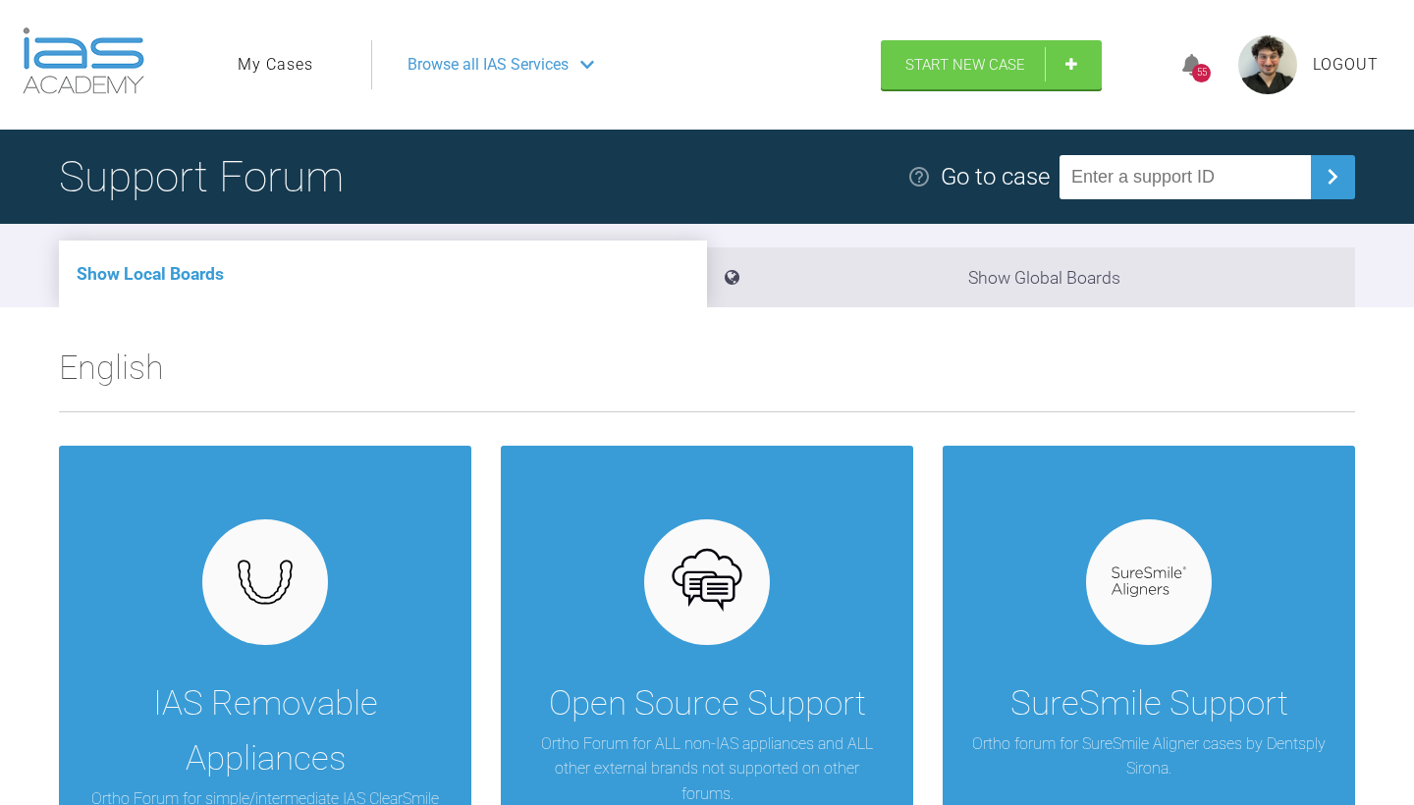
click at [283, 48] on ul "My Cases" at bounding box center [305, 64] width 134 height 49
click at [279, 72] on link "My Cases" at bounding box center [276, 65] width 76 height 26
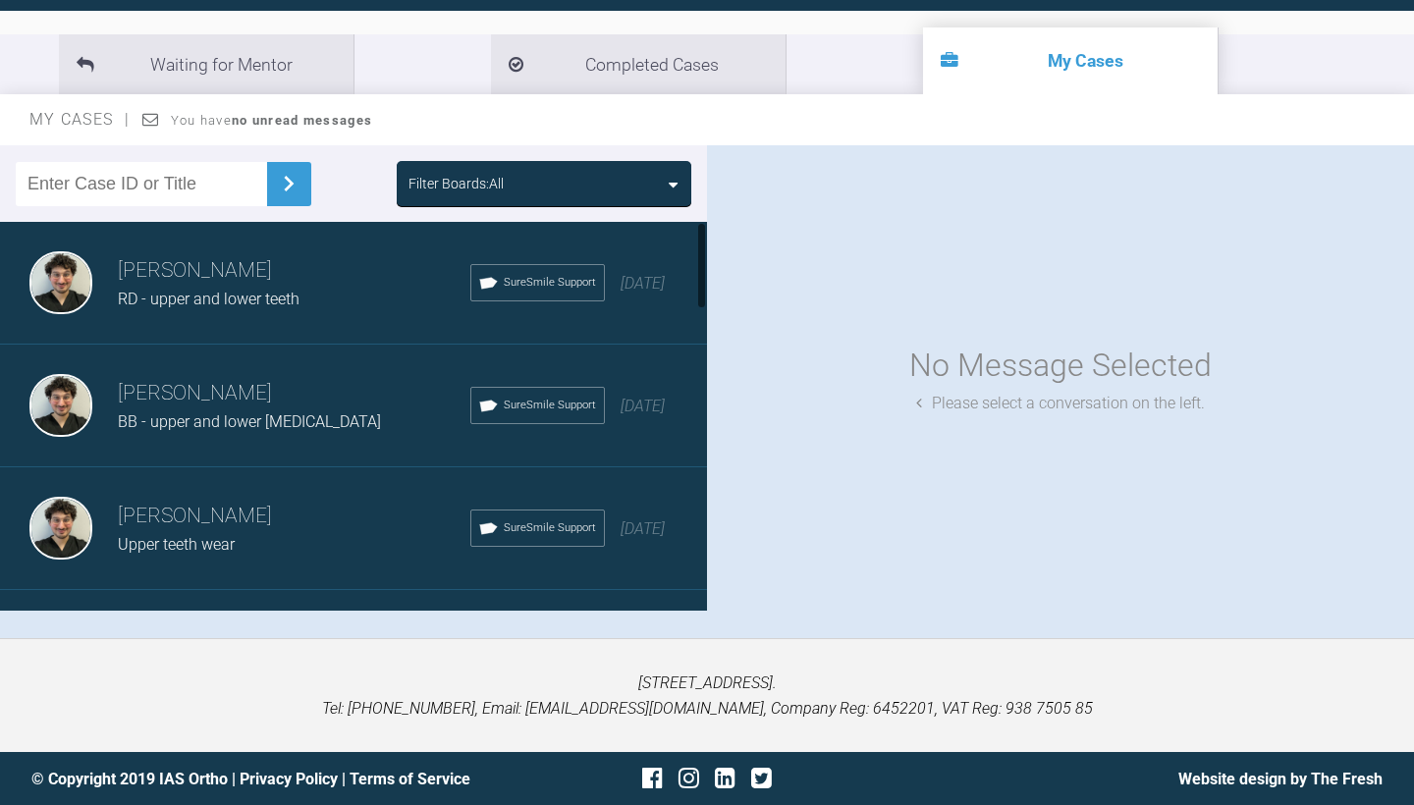
scroll to position [202, 0]
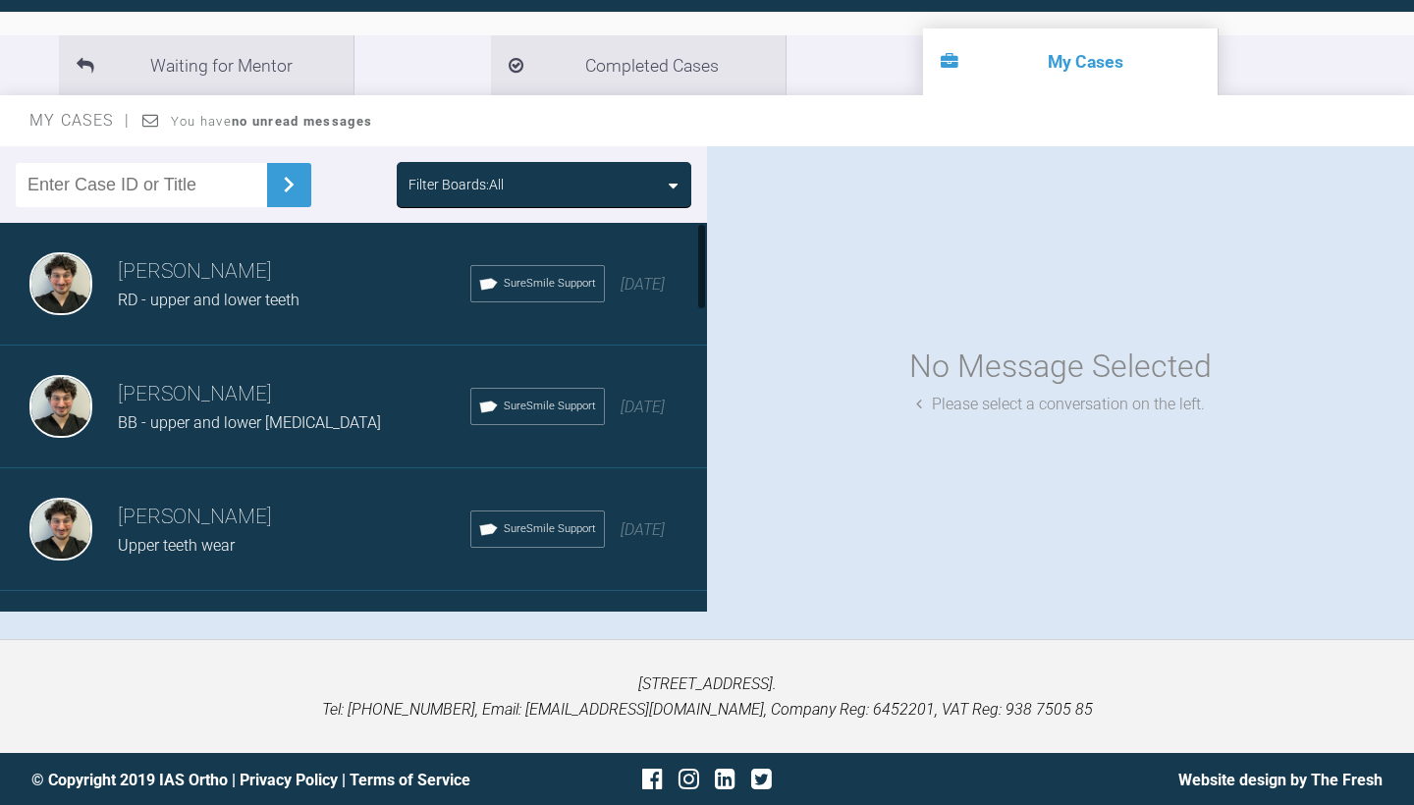
click at [337, 396] on h3 "[PERSON_NAME]" at bounding box center [294, 394] width 353 height 33
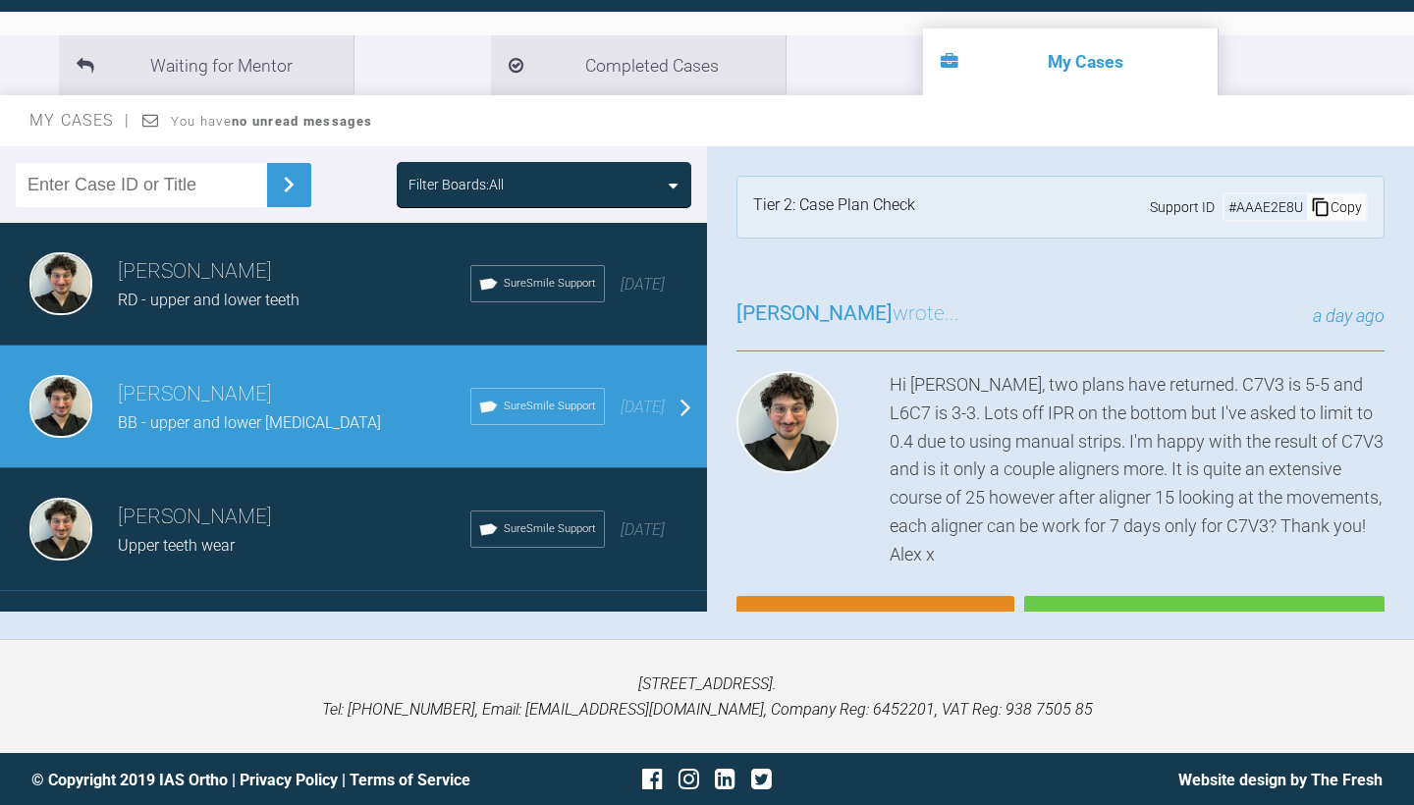
click at [348, 304] on div "RD - upper and lower teeth" at bounding box center [294, 301] width 353 height 26
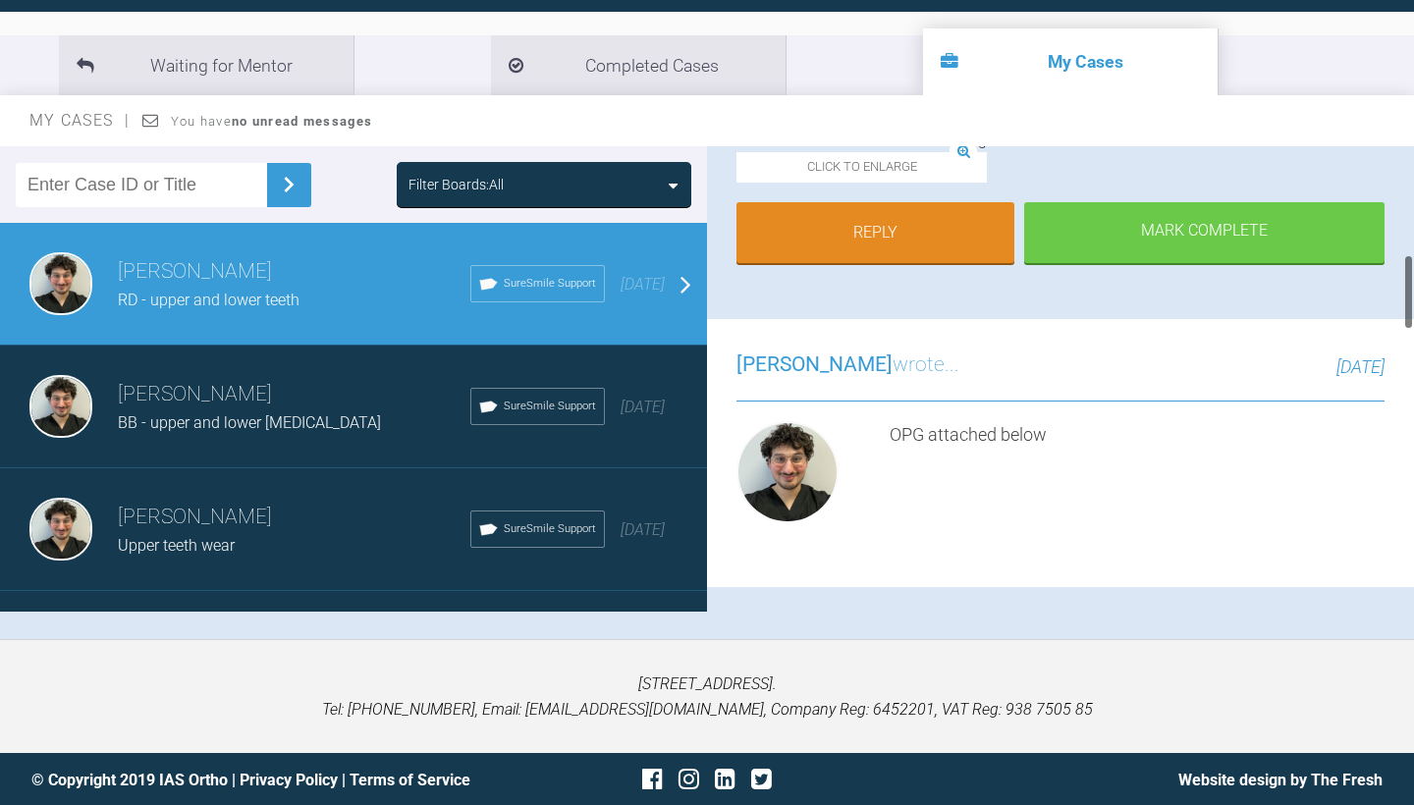
scroll to position [703, 0]
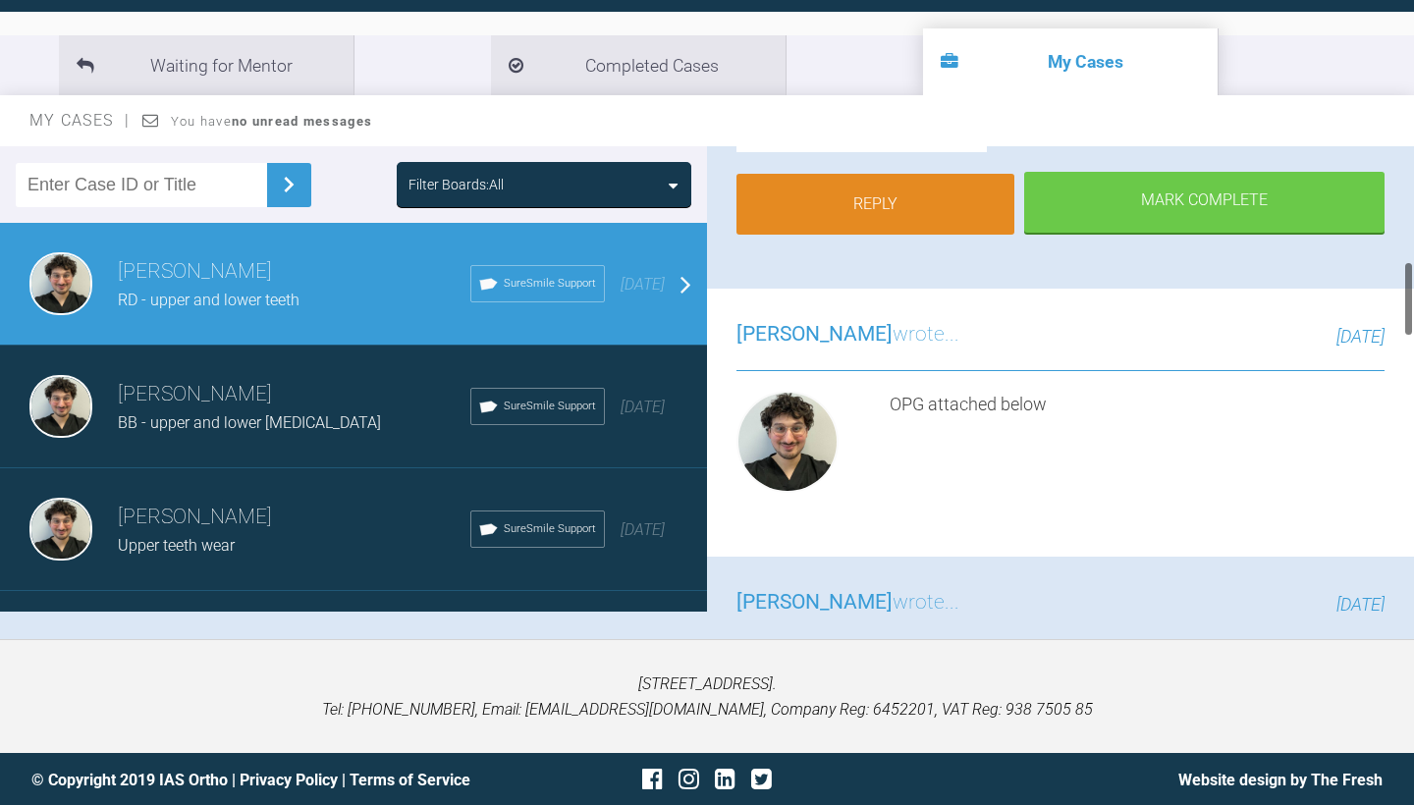
click at [872, 235] on link "Reply" at bounding box center [876, 204] width 278 height 61
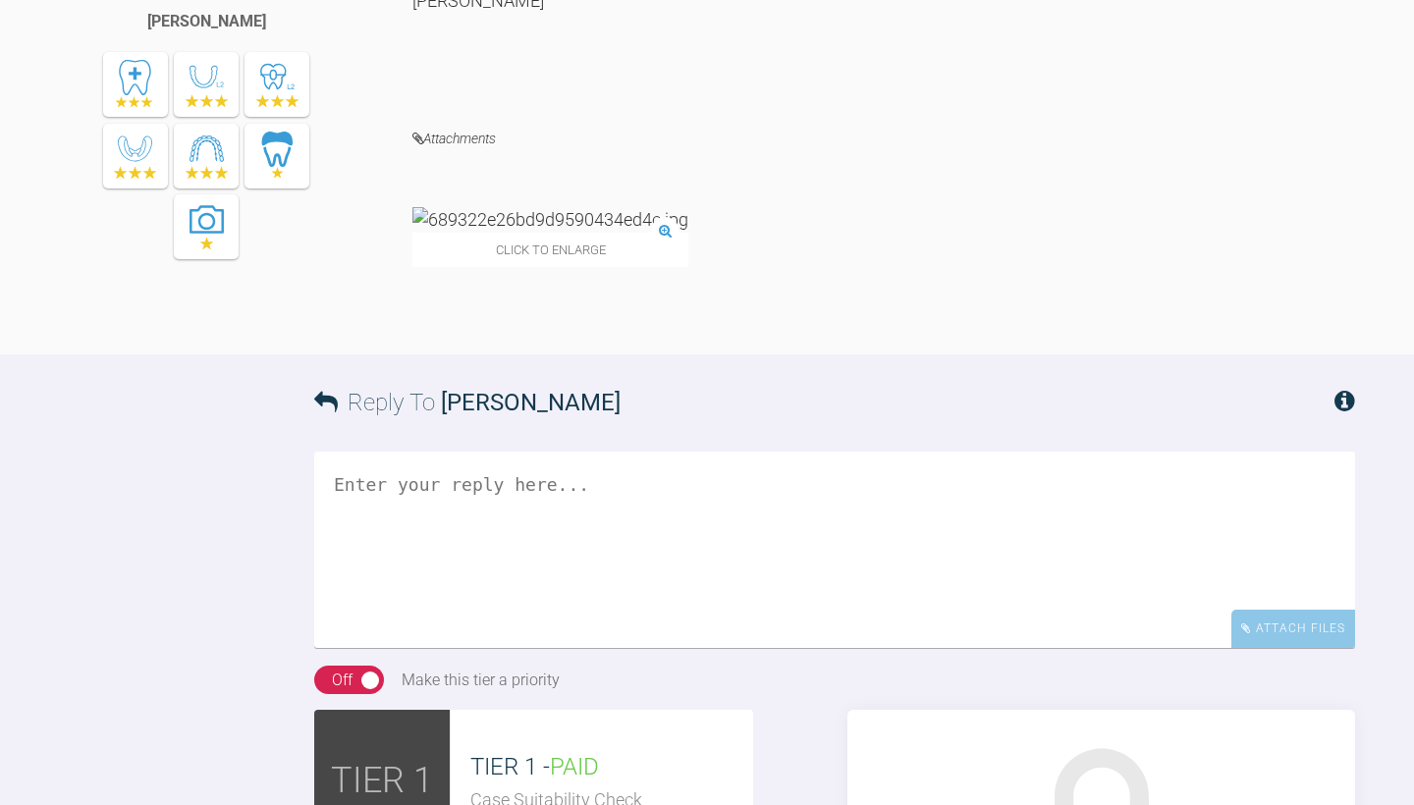
scroll to position [2169, 0]
drag, startPoint x: 1096, startPoint y: 190, endPoint x: 928, endPoint y: 221, distance: 170.9
copy div "no proclination of the lower ants. So uppers UR2 is the landmark and then to fi…"
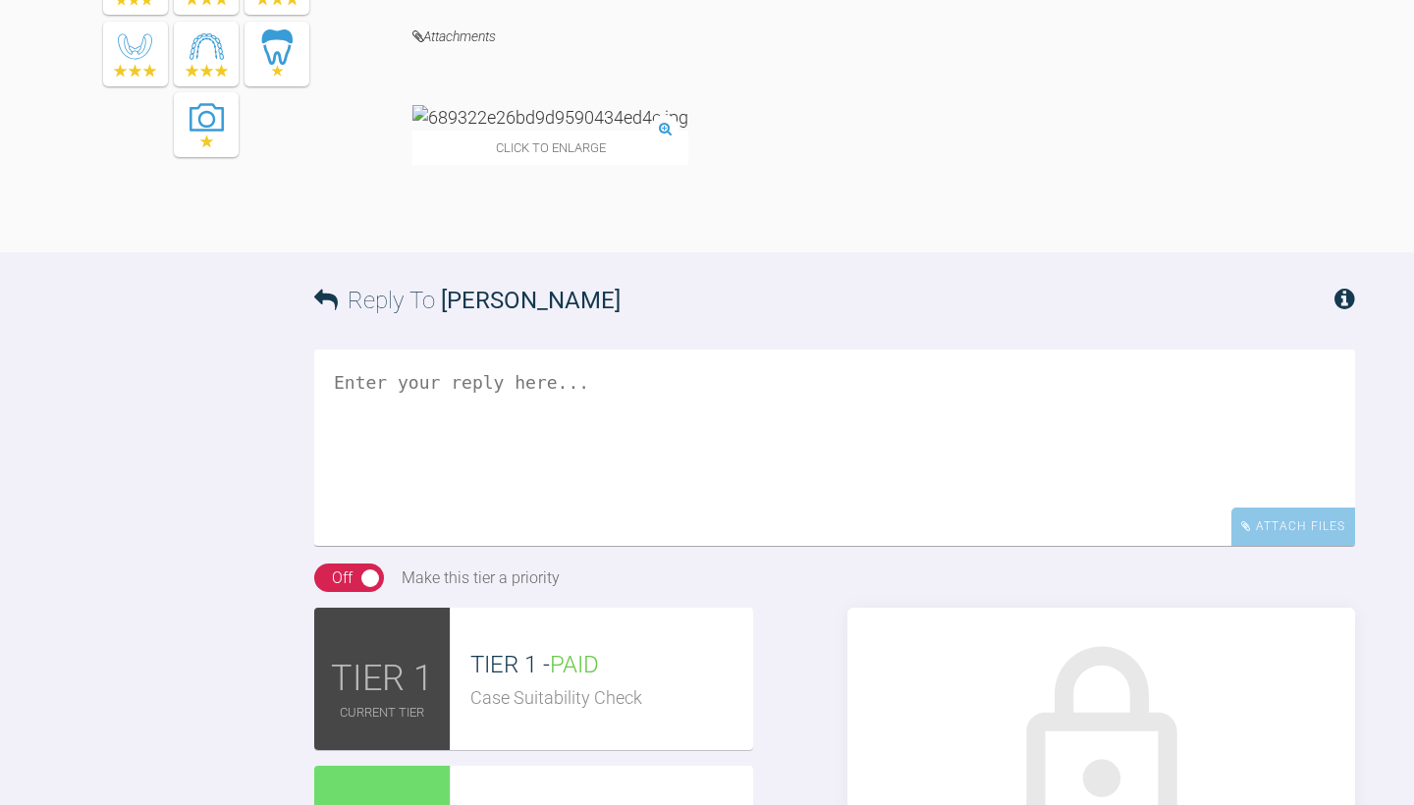
scroll to position [2277, 0]
